Goal: Task Accomplishment & Management: Use online tool/utility

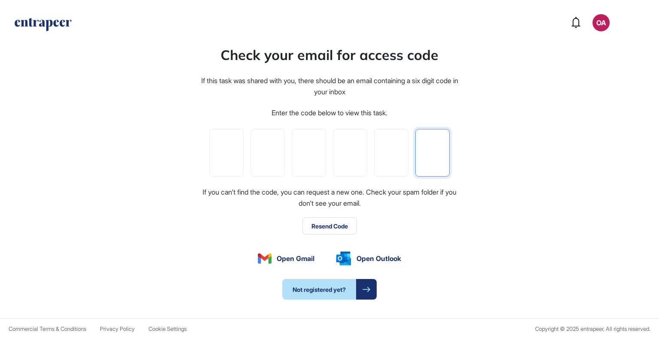
paste input "*"
type input "*"
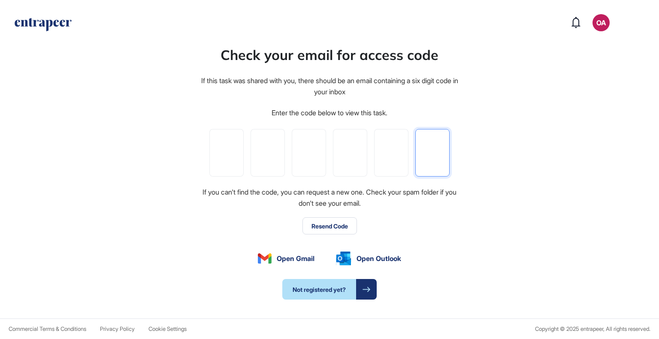
type input "*"
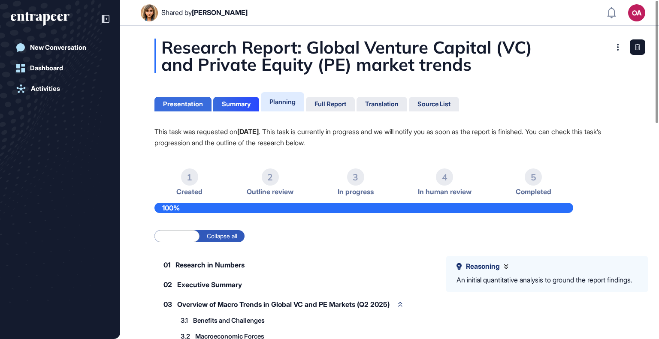
click at [192, 103] on div "Presentation" at bounding box center [183, 104] width 40 height 8
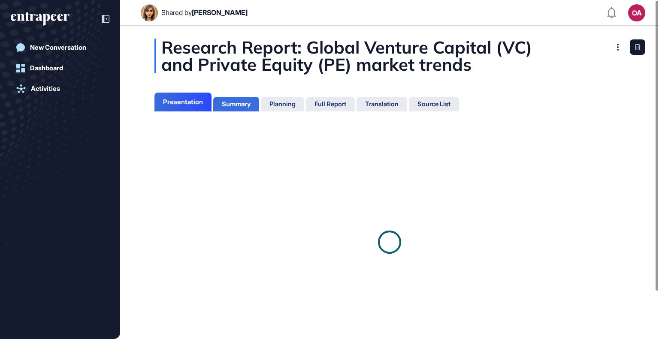
scroll to position [4, 0]
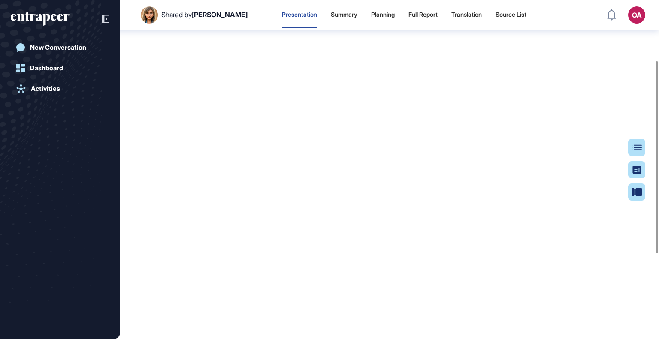
scroll to position [256, 0]
